Goal: Task Accomplishment & Management: Complete application form

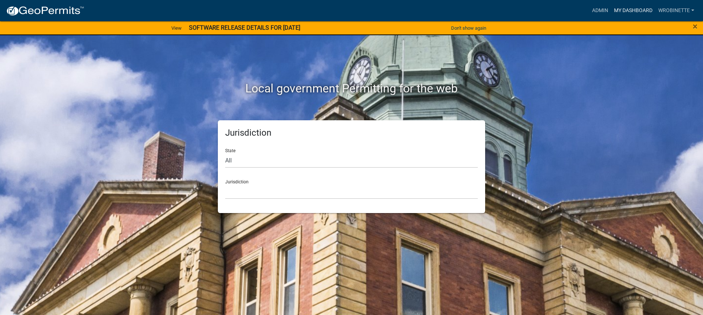
click at [635, 10] on link "My Dashboard" at bounding box center [633, 11] width 44 height 14
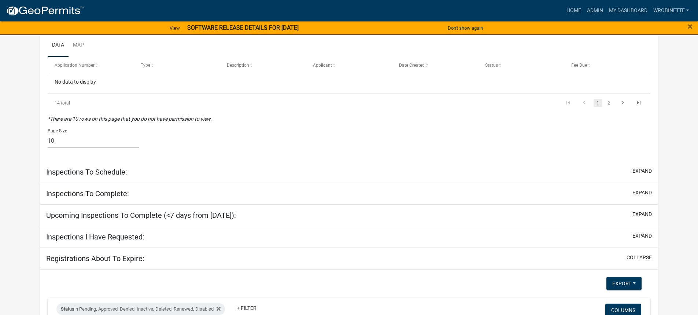
scroll to position [110, 0]
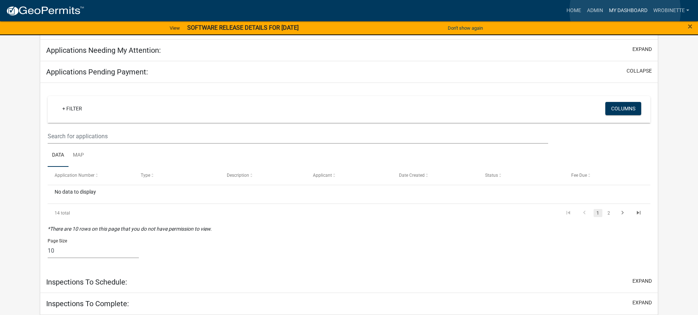
click at [625, 11] on link "My Dashboard" at bounding box center [628, 11] width 44 height 14
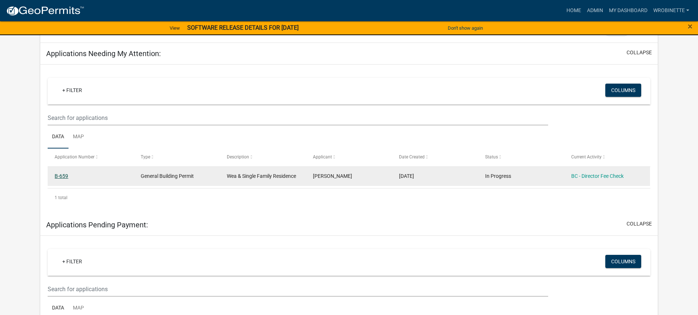
click at [59, 174] on link "B-659" at bounding box center [62, 176] width 14 height 6
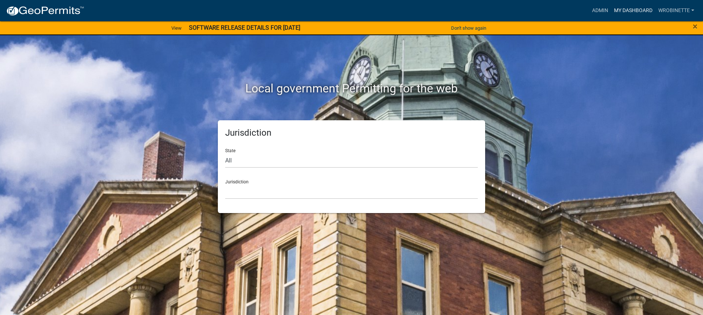
click at [629, 7] on link "My Dashboard" at bounding box center [633, 11] width 44 height 14
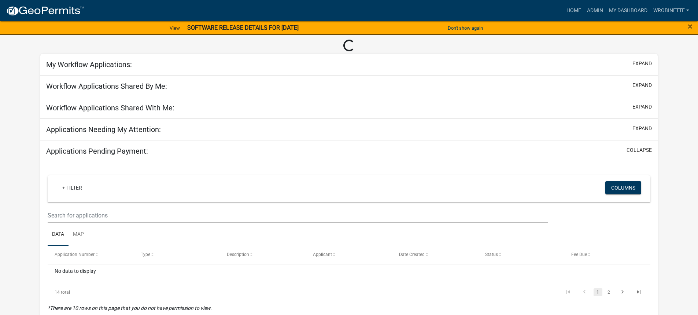
scroll to position [73, 0]
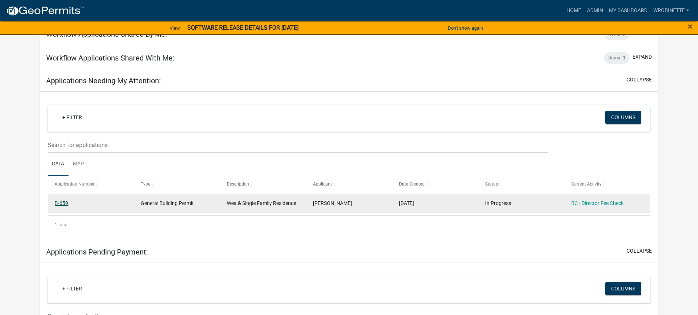
click at [64, 203] on link "B-659" at bounding box center [62, 203] width 14 height 6
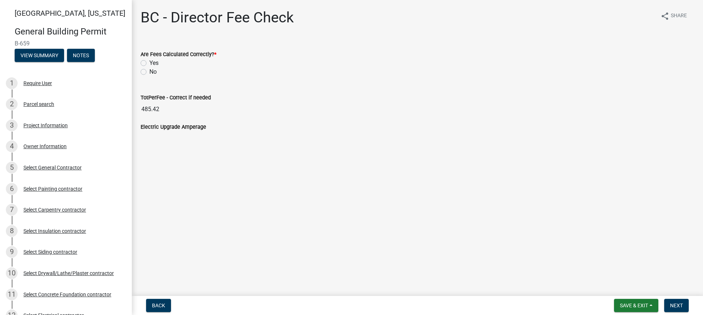
click at [149, 62] on label "Yes" at bounding box center [153, 63] width 9 height 9
click at [149, 62] on input "Yes" at bounding box center [151, 61] width 5 height 5
radio input "true"
click at [679, 305] on span "Next" at bounding box center [676, 305] width 13 height 6
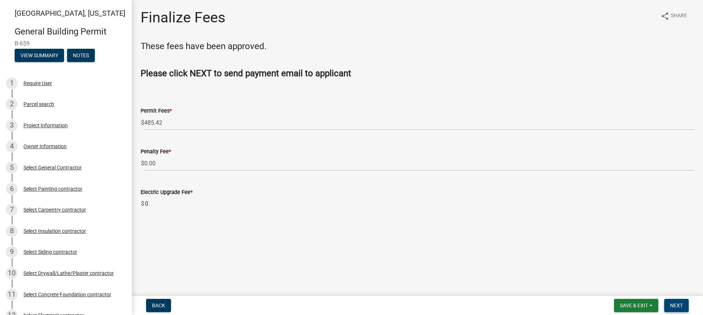
click at [682, 305] on span "Next" at bounding box center [676, 305] width 13 height 6
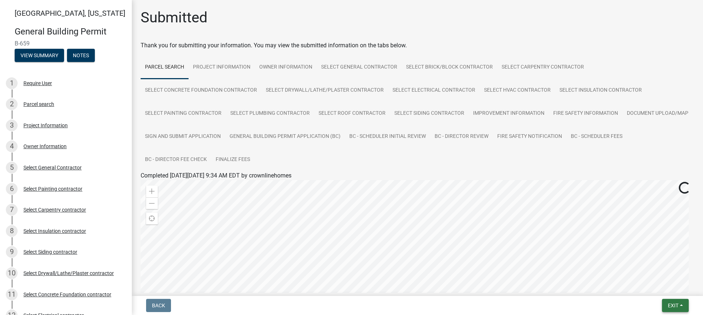
click at [673, 304] on span "Exit" at bounding box center [673, 305] width 11 height 6
click at [638, 285] on button "Save & Exit" at bounding box center [659, 286] width 59 height 18
